Goal: Share content

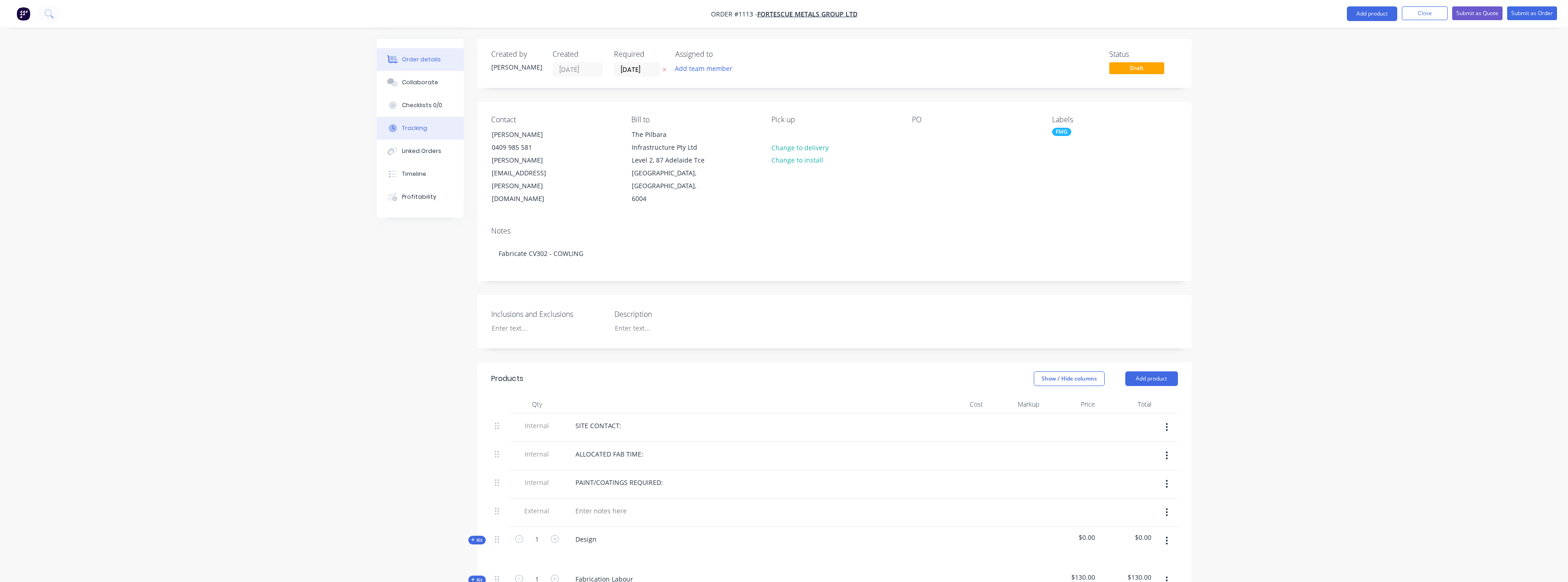
scroll to position [412, 0]
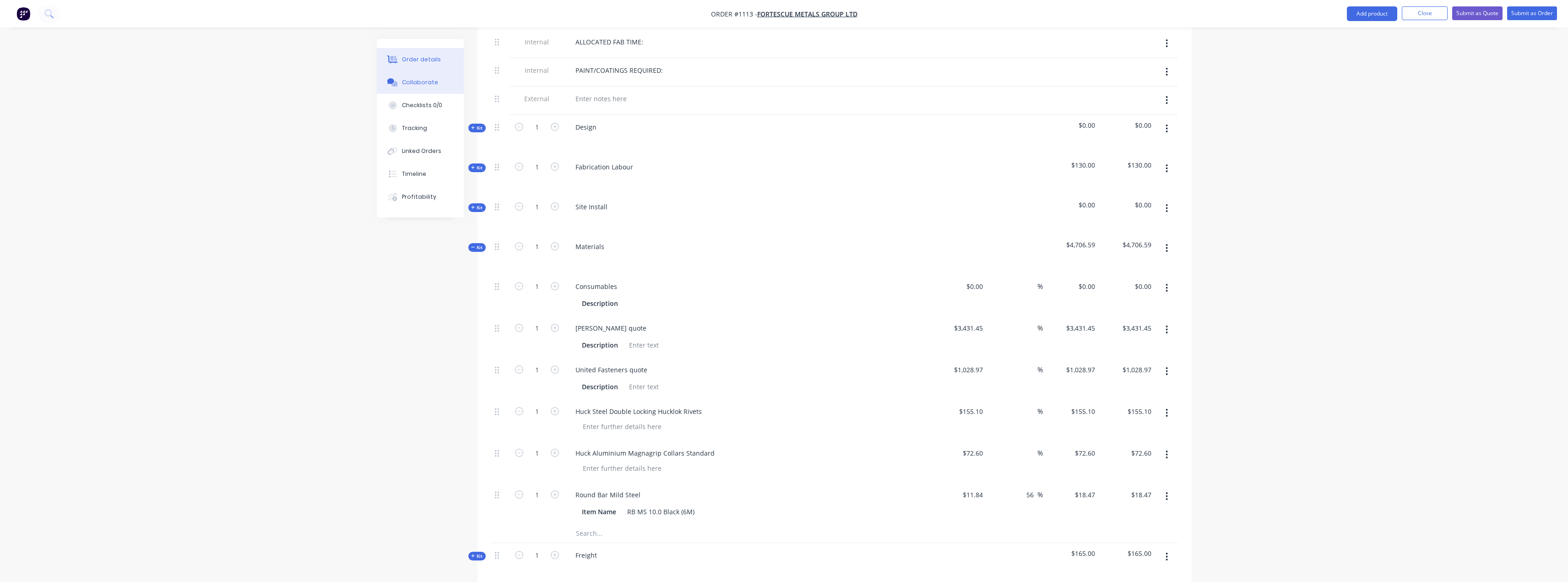
click at [430, 86] on button "Collaborate" at bounding box center [420, 83] width 87 height 23
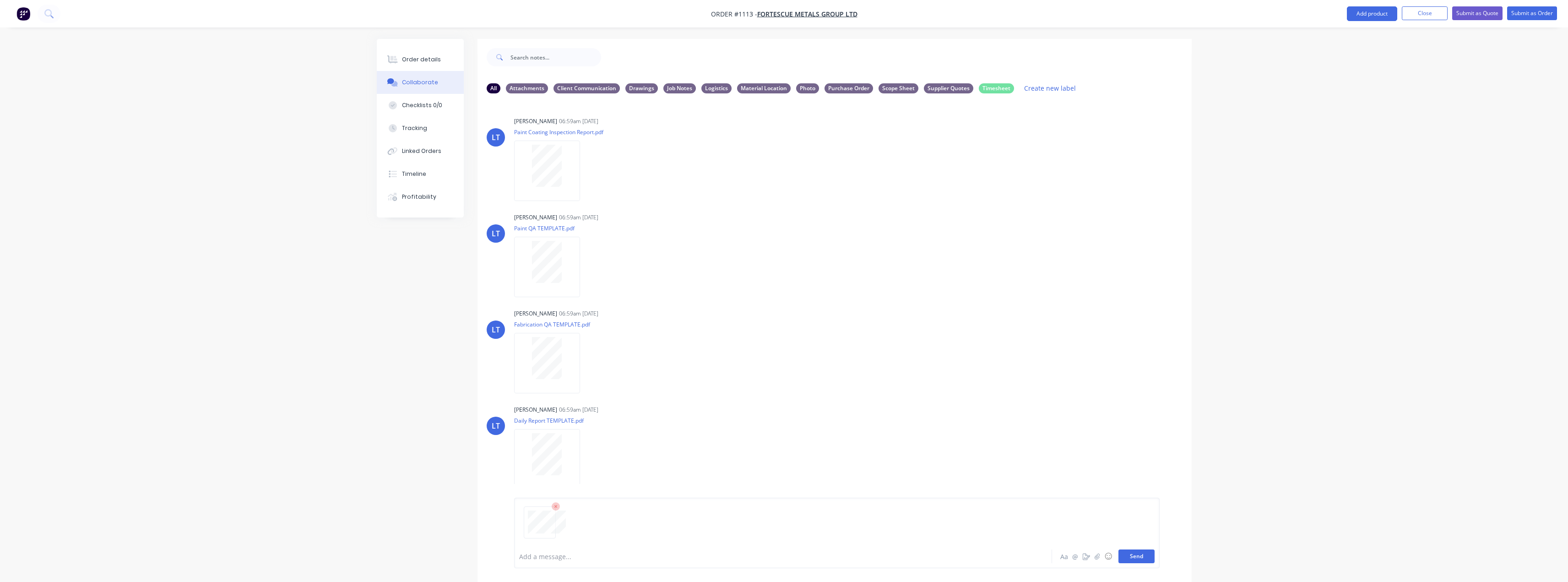
click at [1139, 556] on button "Send" at bounding box center [1137, 556] width 36 height 14
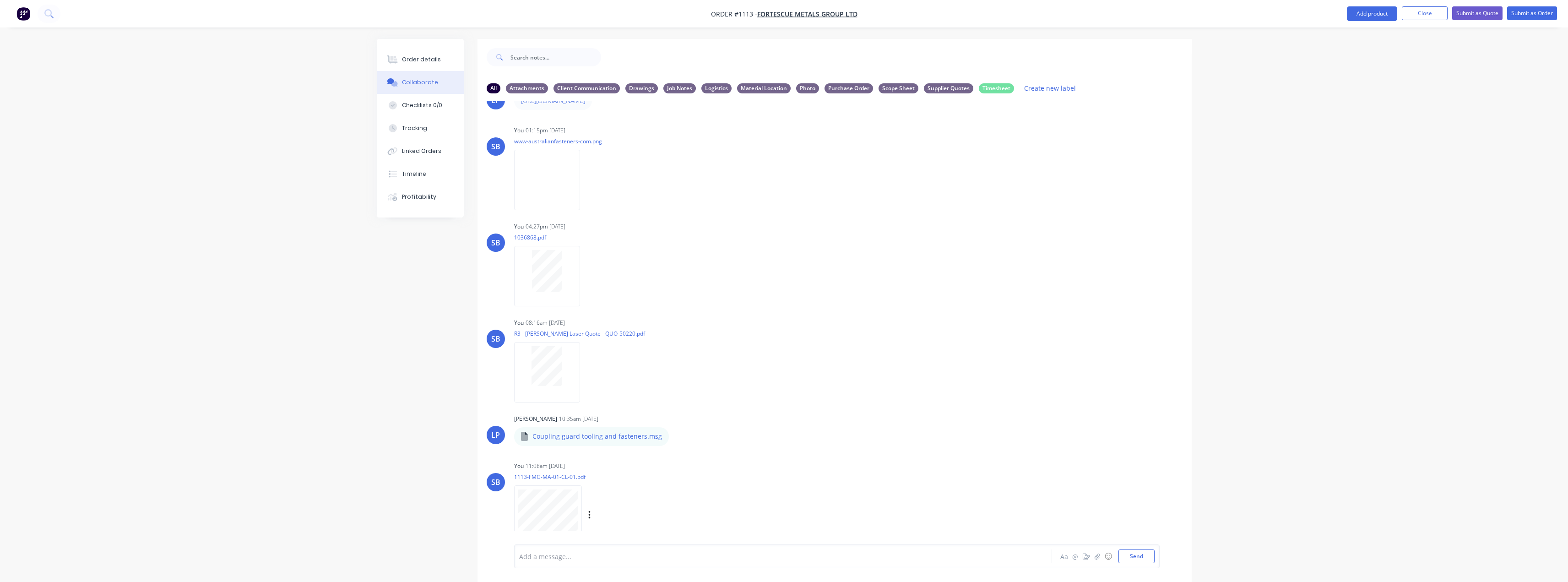
scroll to position [426, 0]
click at [586, 514] on div "Labels Download Delete" at bounding box center [637, 510] width 103 height 13
click at [592, 512] on div "Labels Download Delete" at bounding box center [637, 510] width 103 height 13
click at [587, 510] on div "Labels Download Delete" at bounding box center [637, 510] width 103 height 13
click at [591, 511] on button "button" at bounding box center [589, 510] width 3 height 13
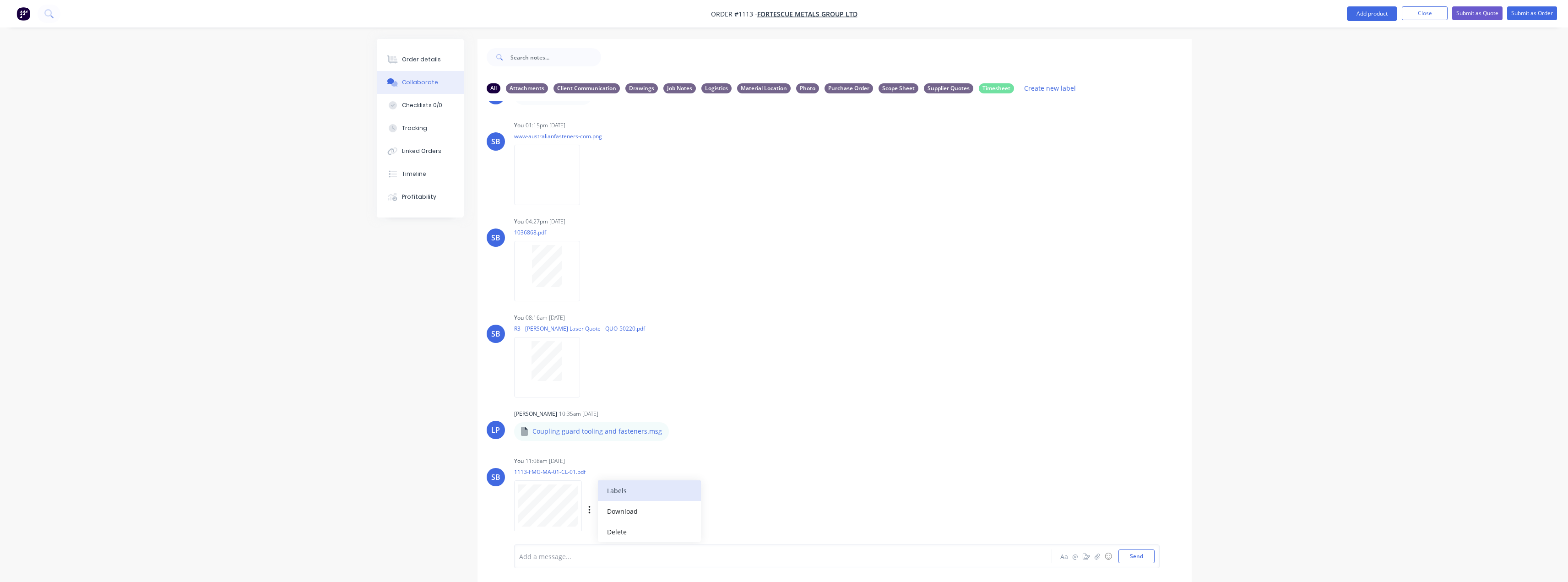
click at [629, 496] on button "Labels" at bounding box center [649, 490] width 103 height 21
click at [674, 528] on div "Drawings" at bounding box center [674, 529] width 32 height 10
click at [850, 479] on div "SB You 11:08am [DATE] 1113-FMG-MA-01-CL-01.pdf Labels Download Delete Create ne…" at bounding box center [835, 495] width 714 height 83
